Goal: Task Accomplishment & Management: Manage account settings

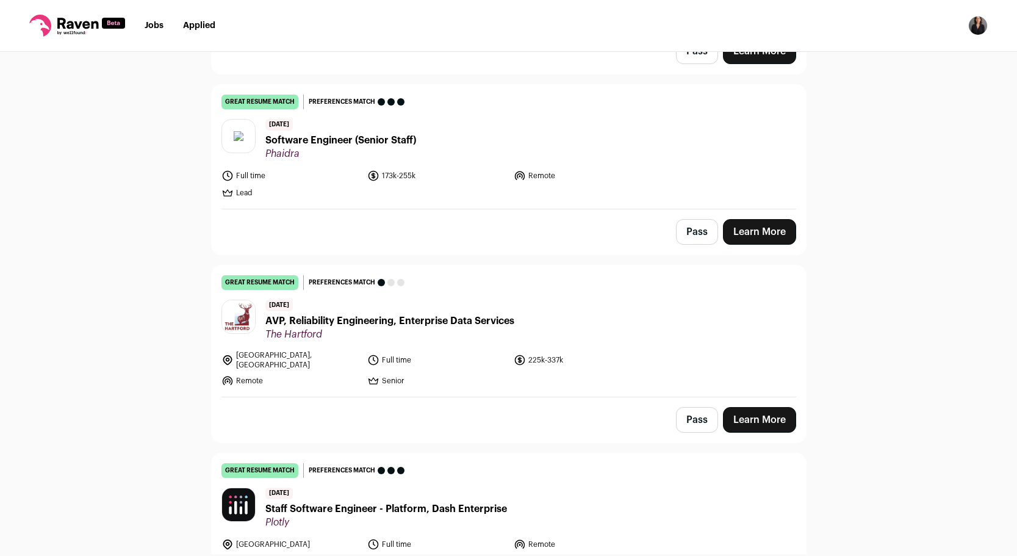
scroll to position [820, 0]
click at [671, 140] on header "[DATE] Software Engineer (Senior Staff) Phaidra" at bounding box center [508, 138] width 574 height 41
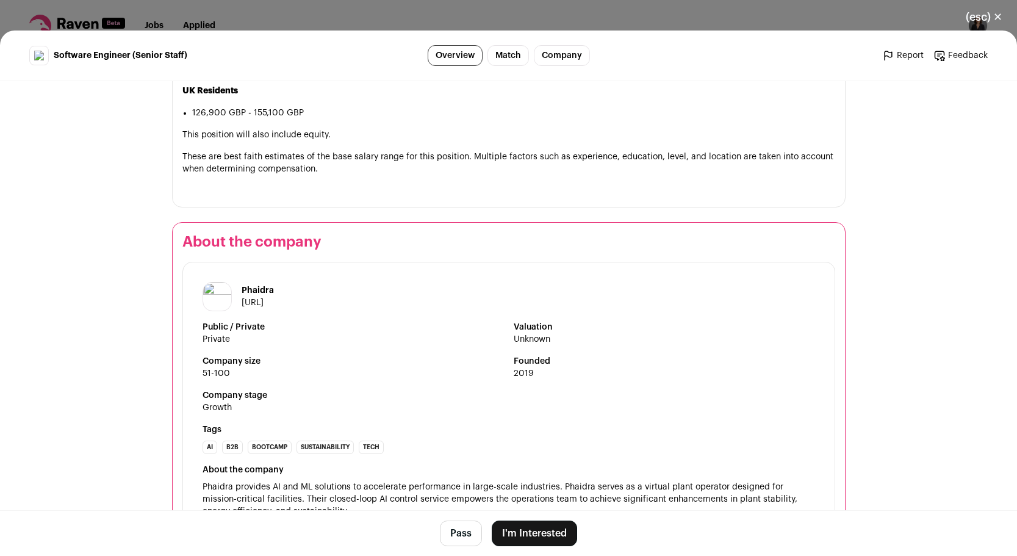
scroll to position [1826, 0]
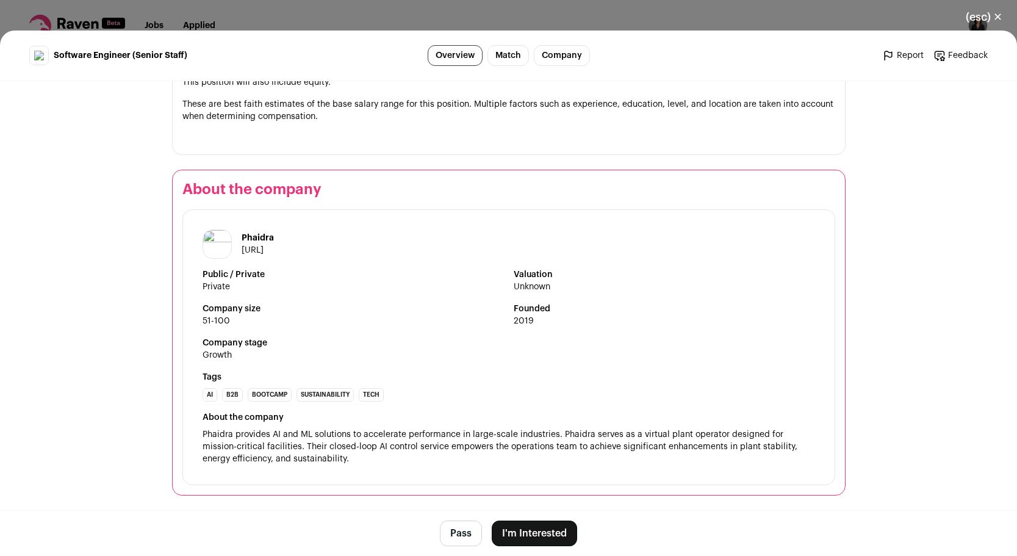
click at [989, 16] on button "(esc) ✕" at bounding box center [984, 17] width 66 height 27
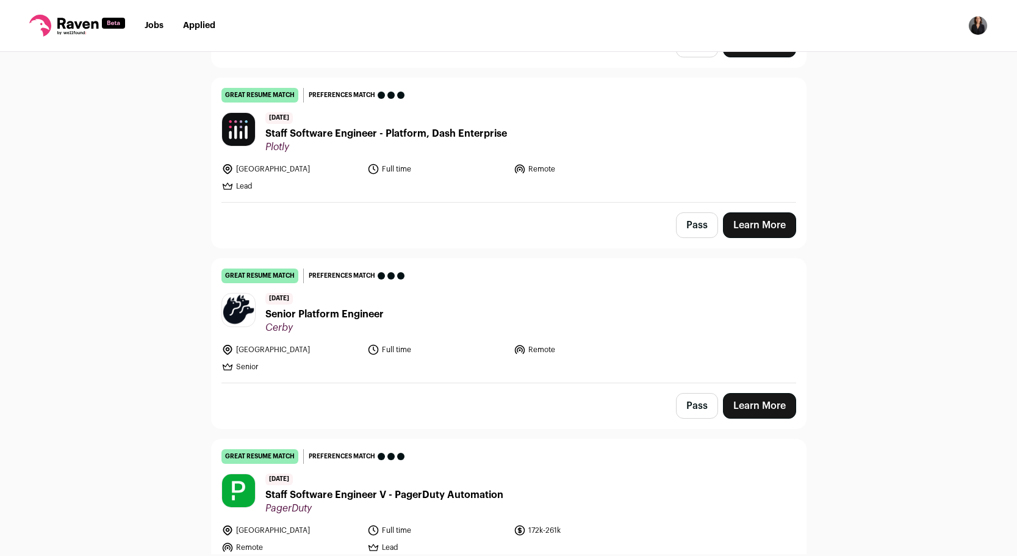
scroll to position [1198, 0]
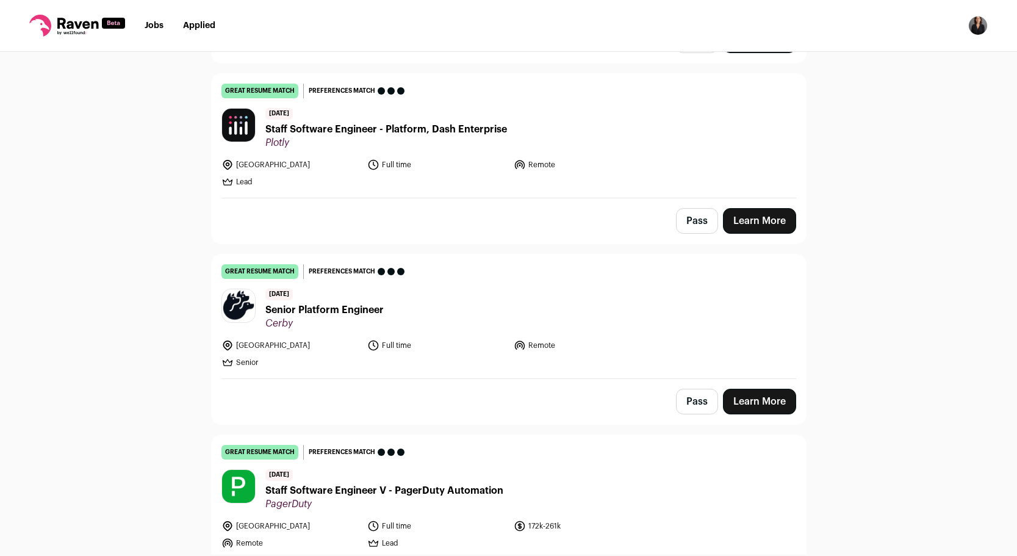
click at [588, 198] on div "Pass Learn More" at bounding box center [509, 220] width 594 height 45
click at [550, 172] on ul "[GEOGRAPHIC_DATA] Full time Remote Lead" at bounding box center [436, 173] width 431 height 29
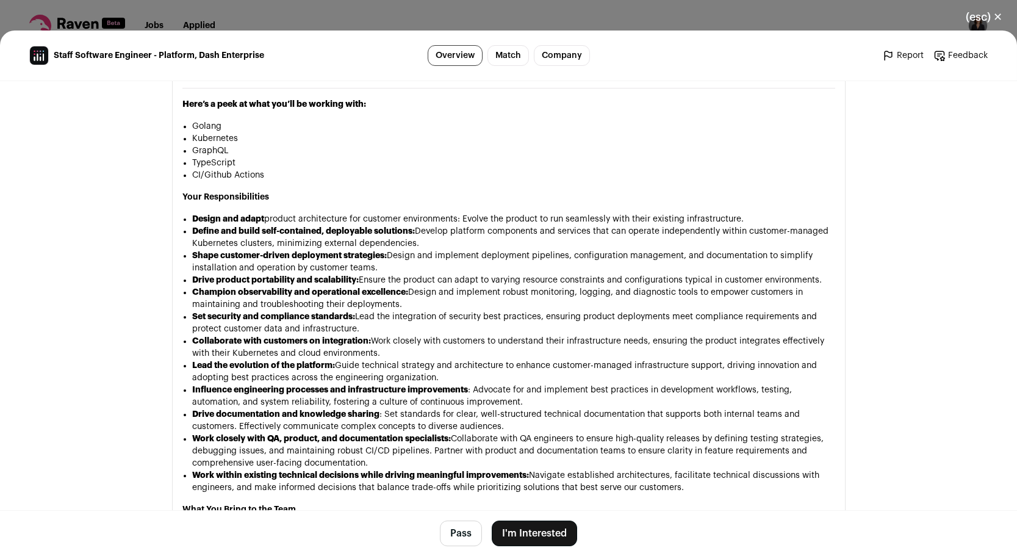
scroll to position [832, 0]
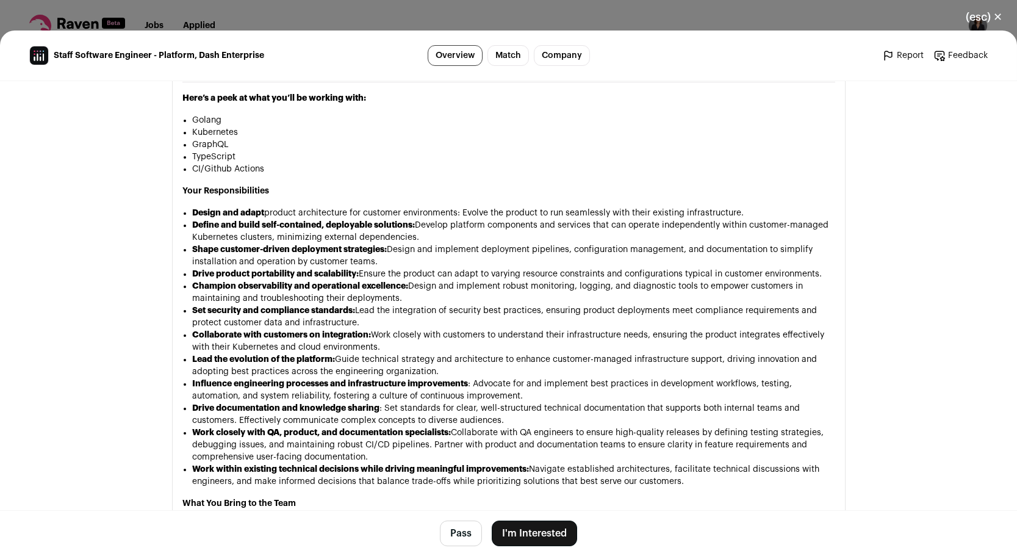
click at [979, 16] on button "(esc) ✕" at bounding box center [984, 17] width 66 height 27
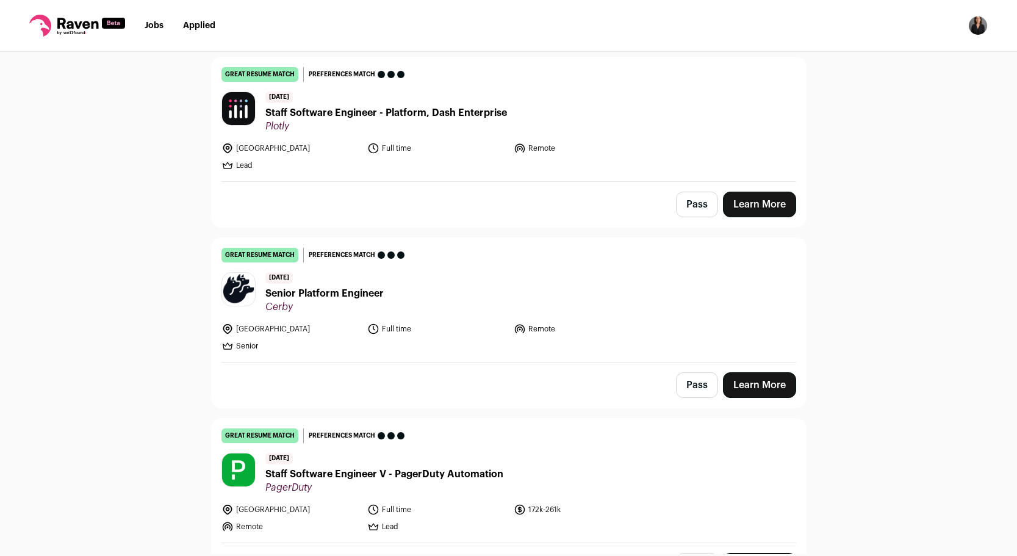
scroll to position [1211, 0]
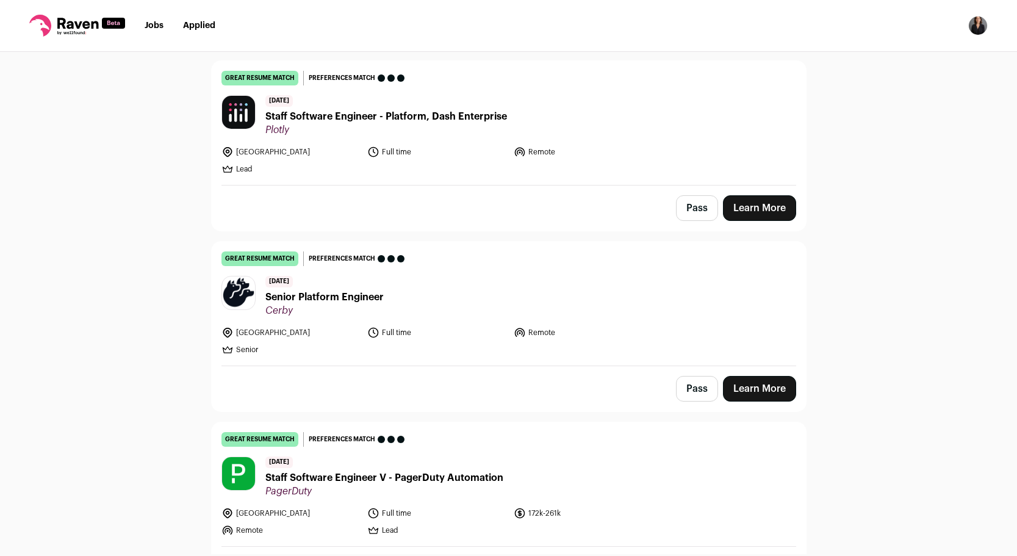
click at [629, 185] on div "Pass Learn More" at bounding box center [509, 207] width 594 height 45
click at [630, 153] on ul "[GEOGRAPHIC_DATA] Full time Remote Lead" at bounding box center [436, 160] width 431 height 29
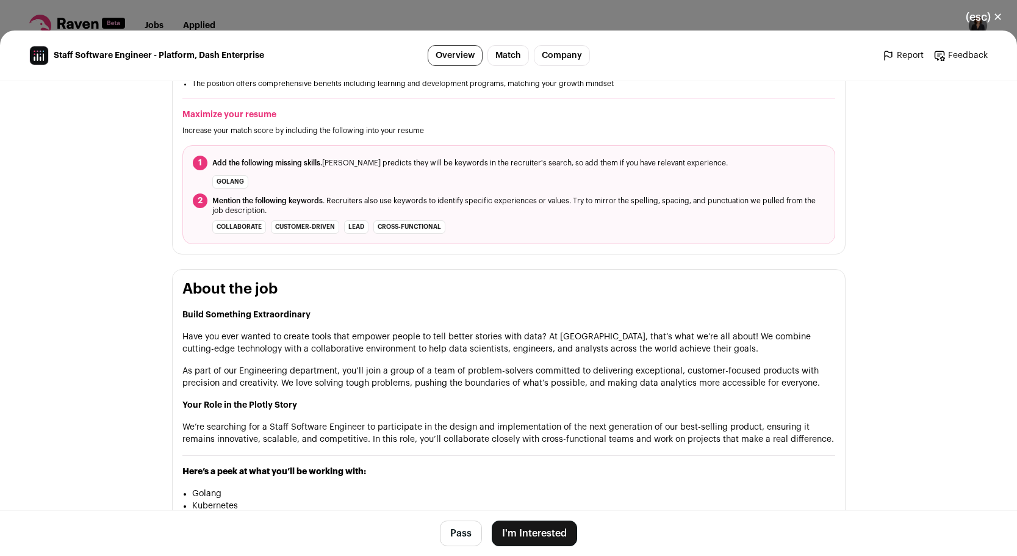
scroll to position [569, 0]
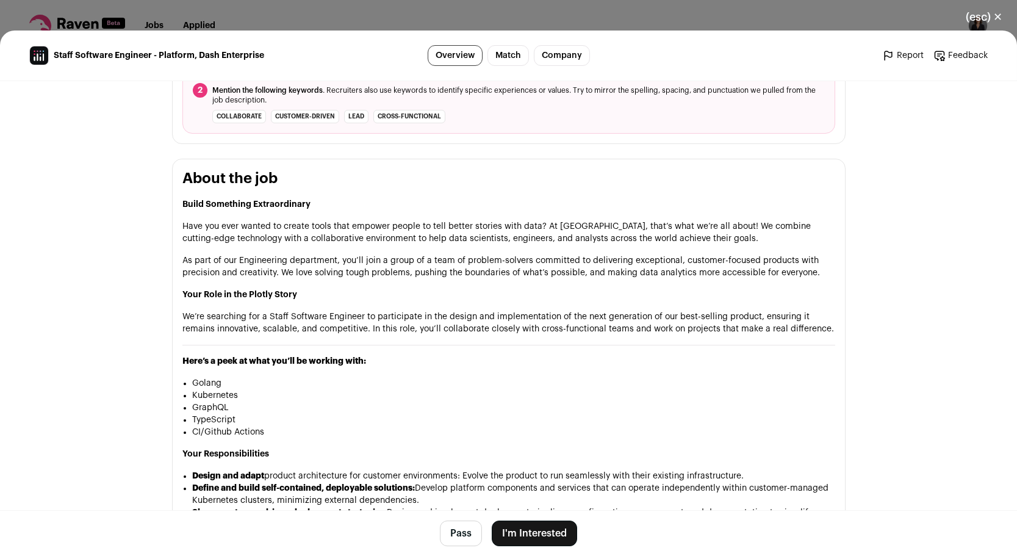
click at [457, 538] on button "Pass" at bounding box center [461, 533] width 42 height 26
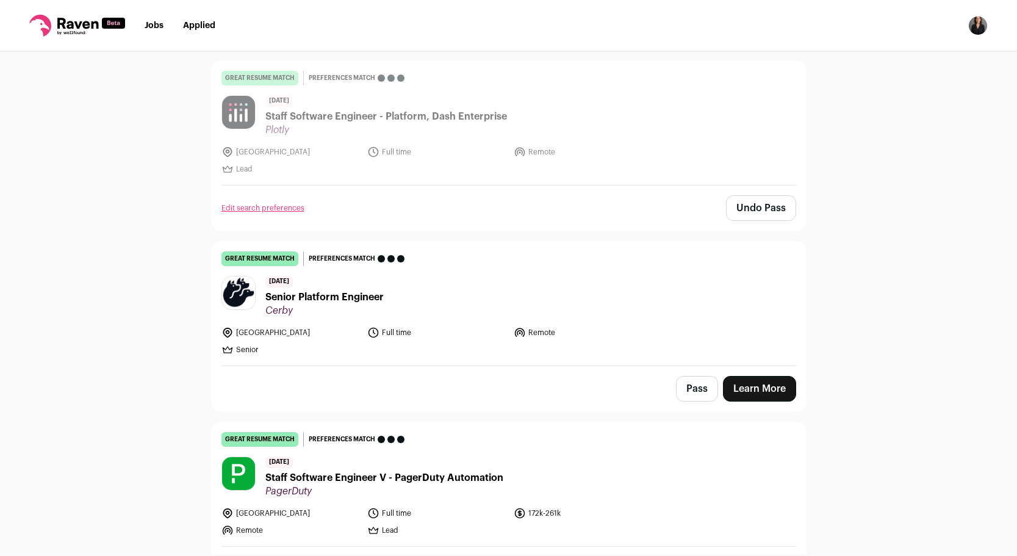
click at [605, 338] on ul "[GEOGRAPHIC_DATA] Full time Remote Senior" at bounding box center [436, 340] width 431 height 29
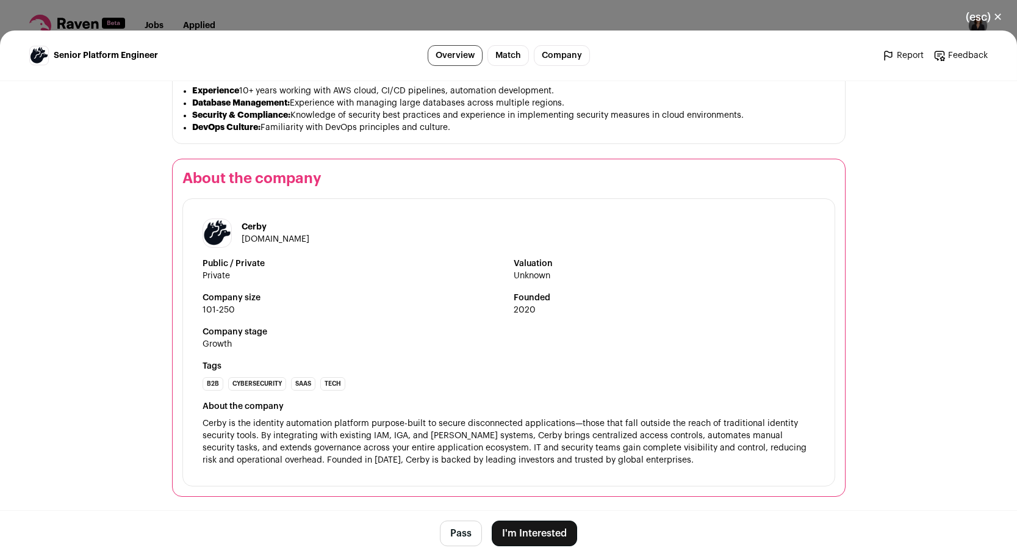
scroll to position [1254, 0]
click at [441, 535] on button "Pass" at bounding box center [461, 533] width 42 height 26
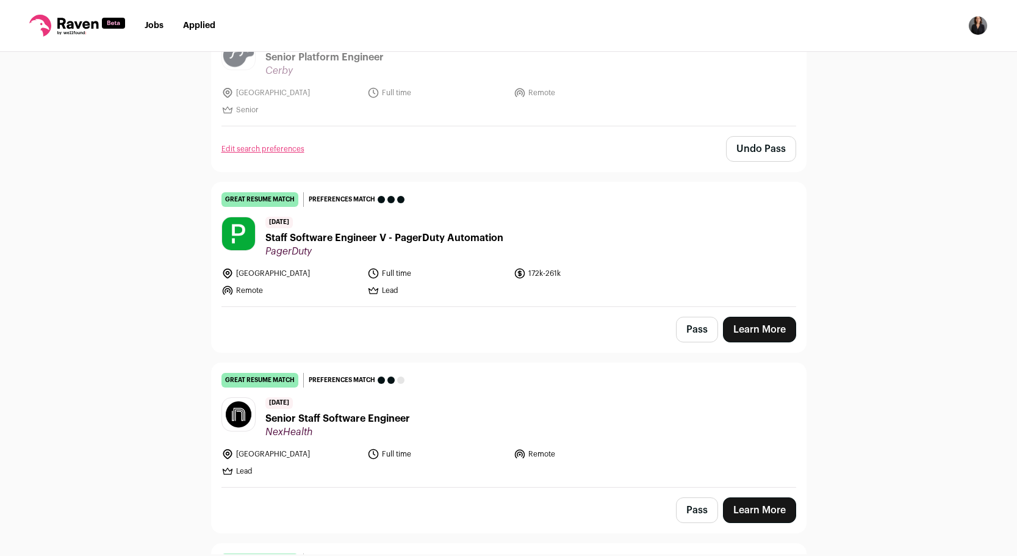
scroll to position [1455, 0]
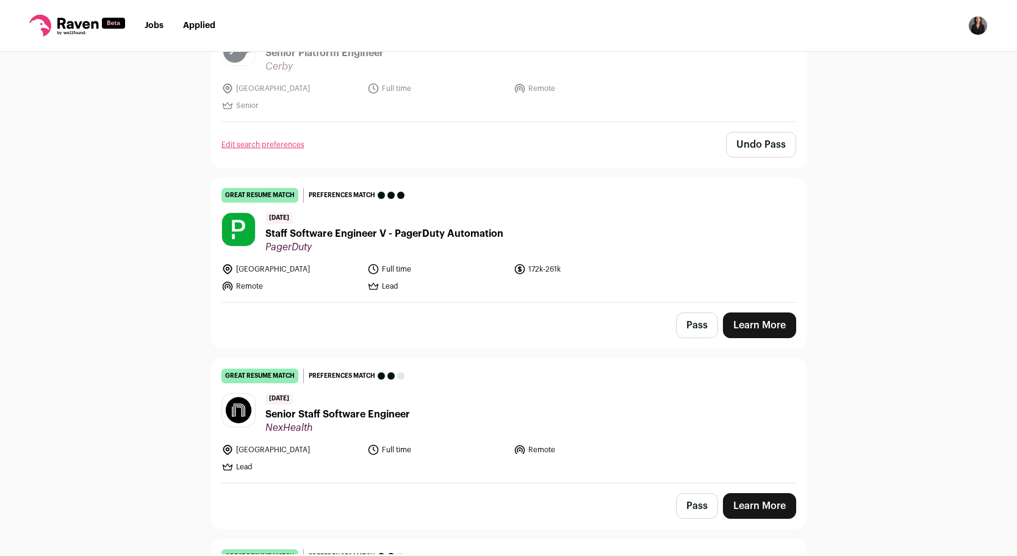
click at [697, 322] on button "Pass" at bounding box center [697, 325] width 42 height 26
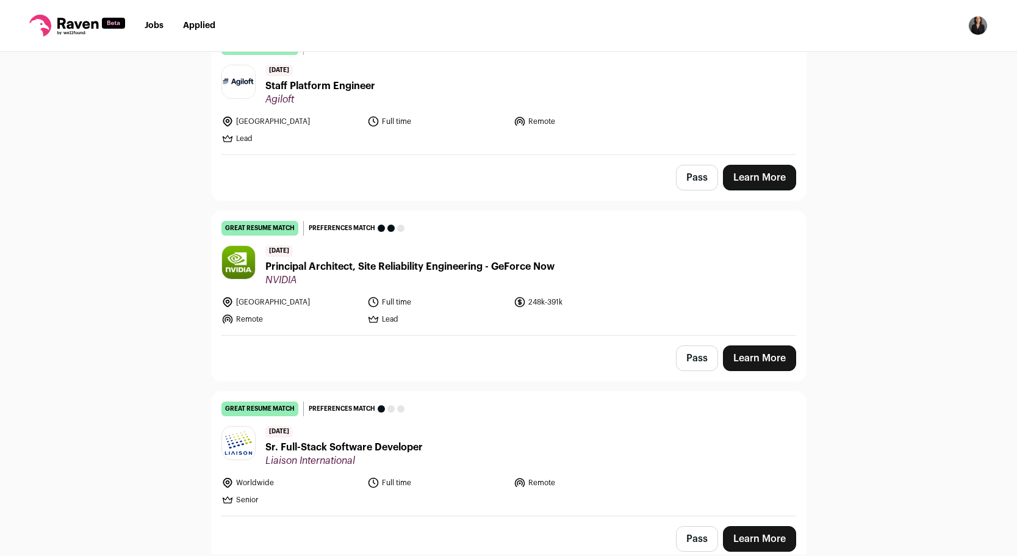
scroll to position [2749, 0]
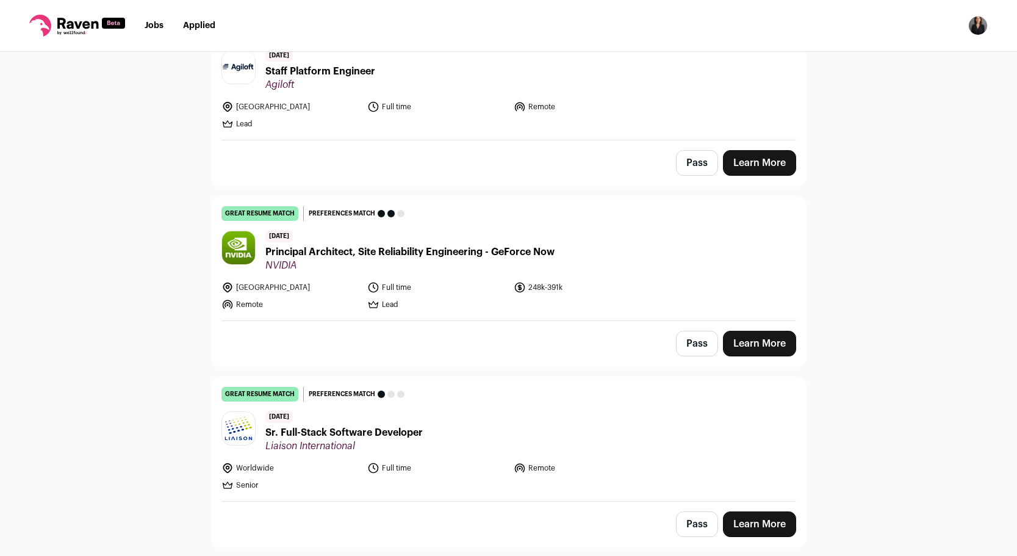
click at [695, 331] on button "Pass" at bounding box center [697, 344] width 42 height 26
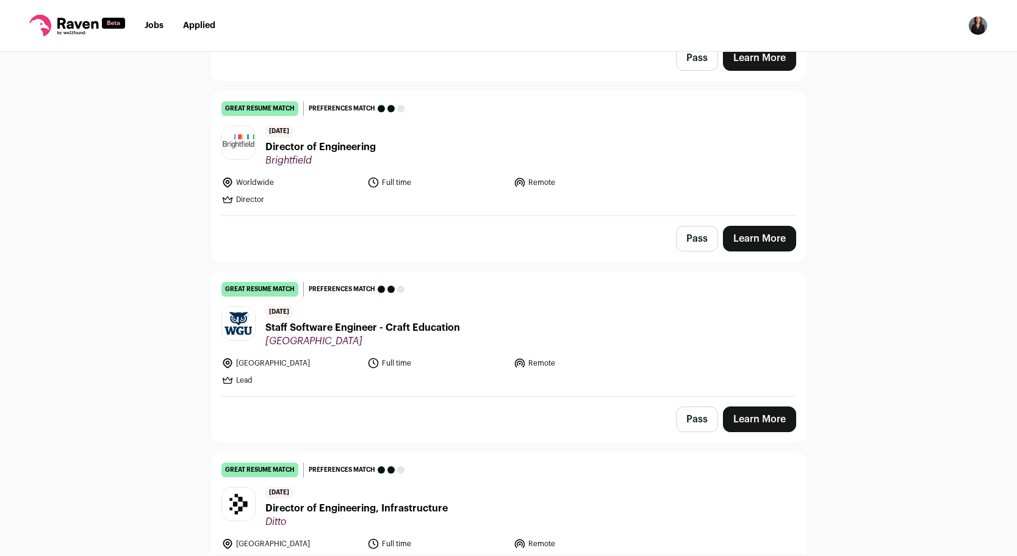
scroll to position [3781, 0]
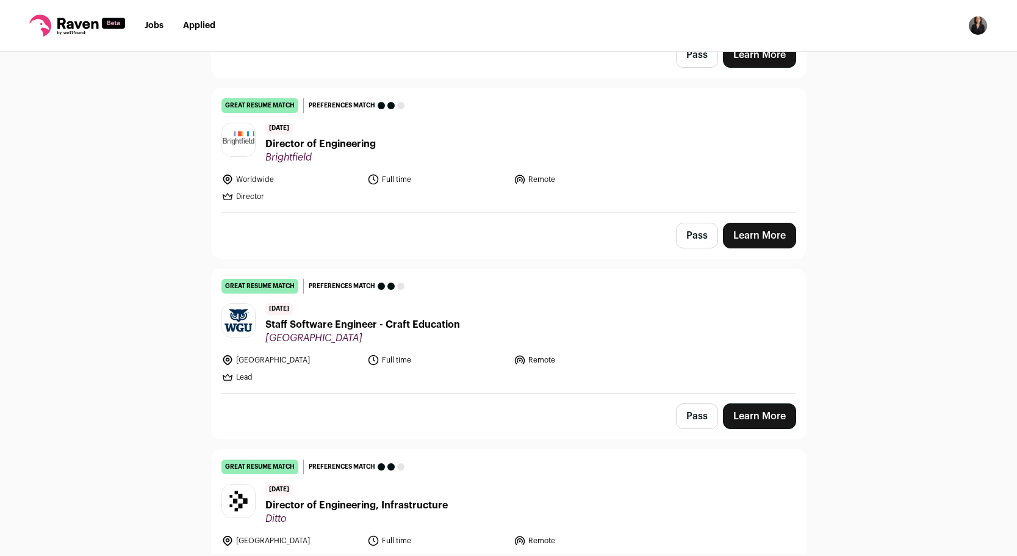
click at [701, 403] on button "Pass" at bounding box center [697, 416] width 42 height 26
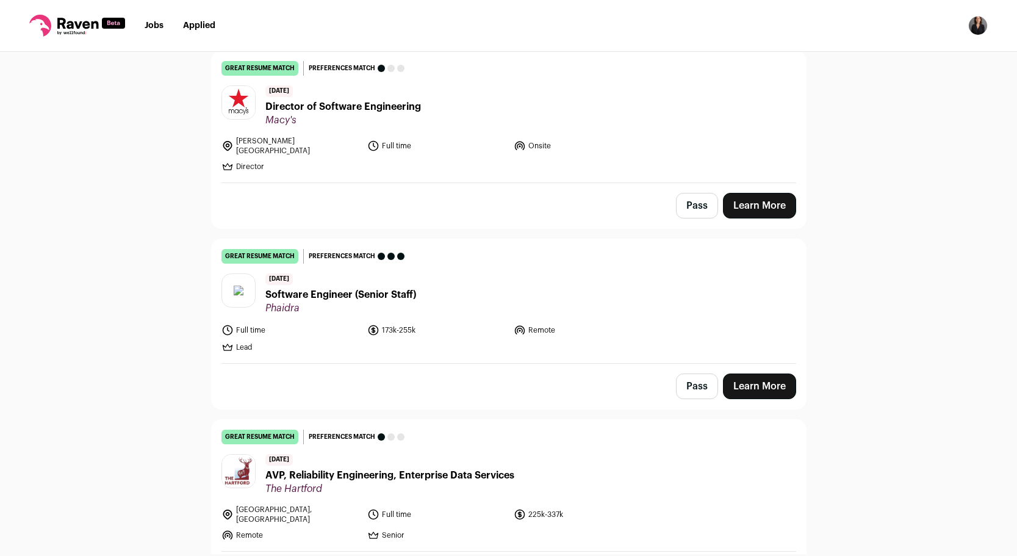
scroll to position [0, 0]
